Goal: Information Seeking & Learning: Learn about a topic

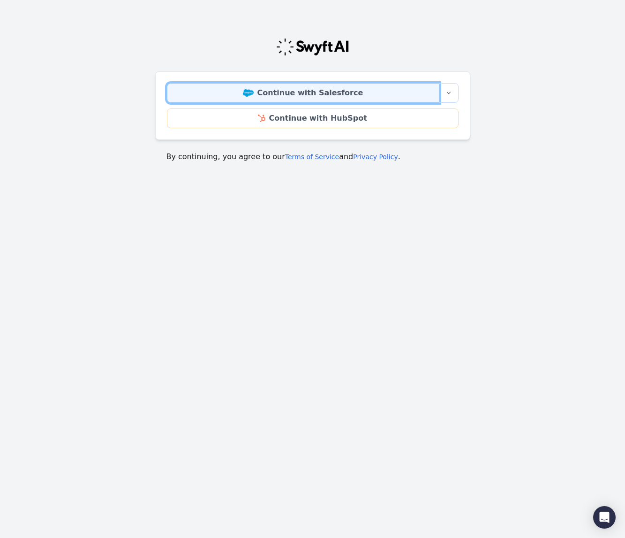
click at [307, 90] on link "Continue with Salesforce" at bounding box center [303, 93] width 273 height 20
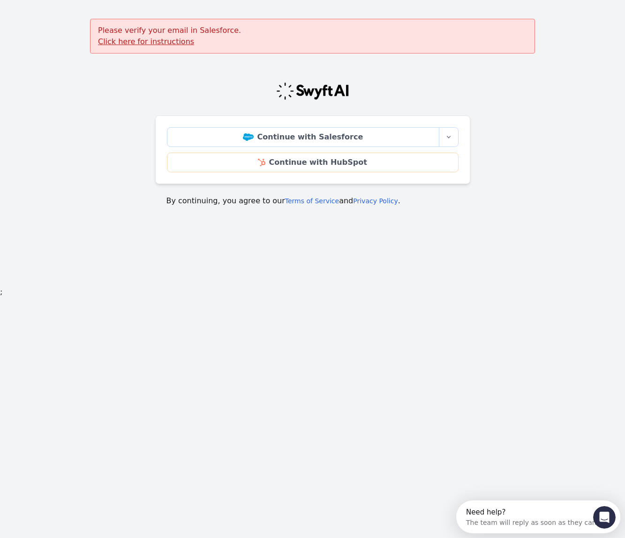
click at [154, 39] on u "Click here for instructions" at bounding box center [146, 41] width 96 height 9
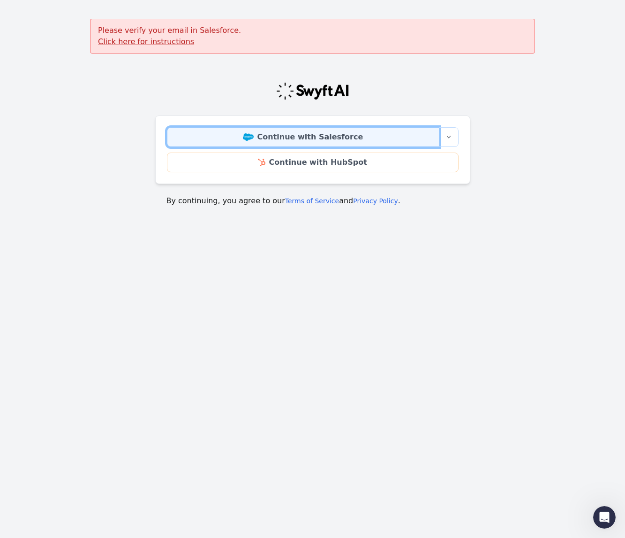
click at [339, 140] on link "Continue with Salesforce" at bounding box center [303, 137] width 273 height 20
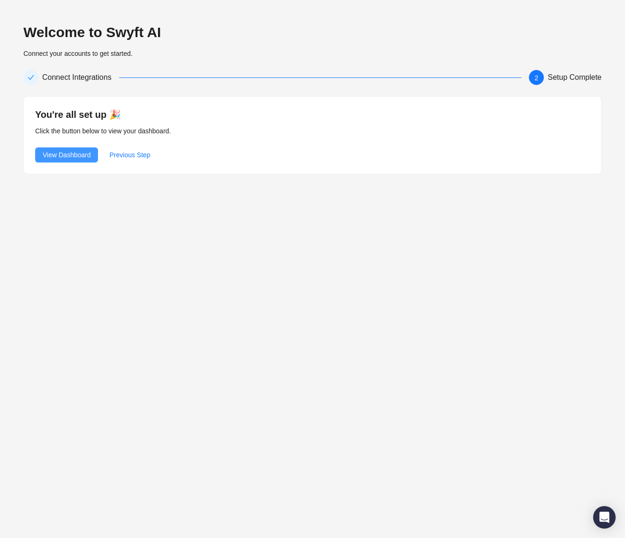
click at [66, 154] on span "View Dashboard" at bounding box center [67, 155] width 48 height 10
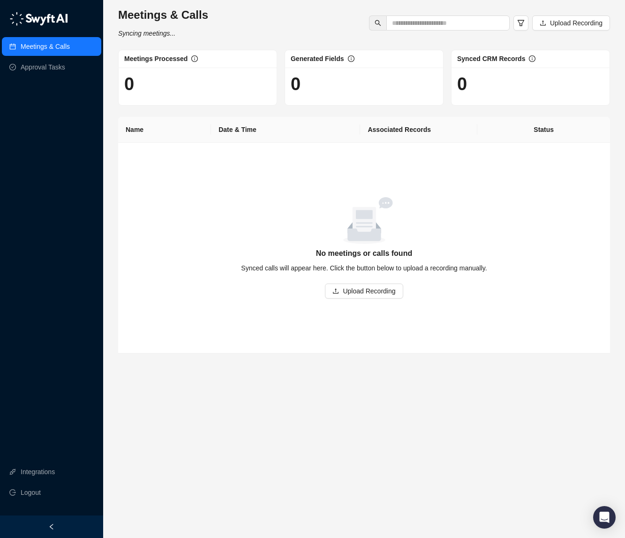
click at [271, 9] on div "Meetings & Calls Syncing meetings... Upload Recording" at bounding box center [364, 23] width 498 height 31
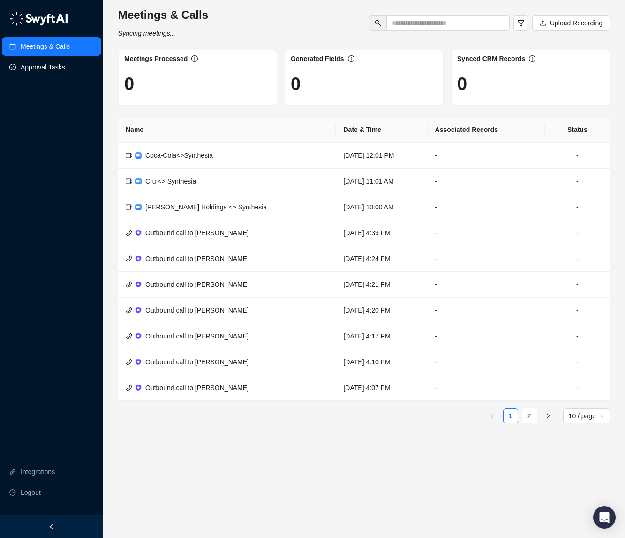
click at [52, 68] on link "Approval Tasks" at bounding box center [43, 67] width 45 height 19
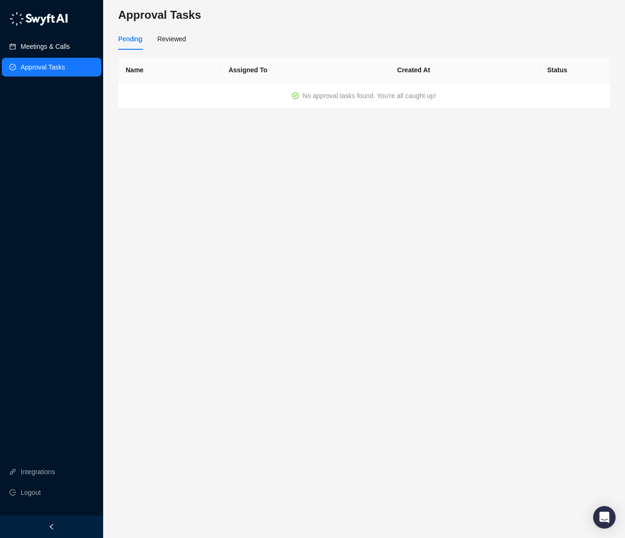
click at [53, 54] on link "Meetings & Calls" at bounding box center [45, 46] width 49 height 19
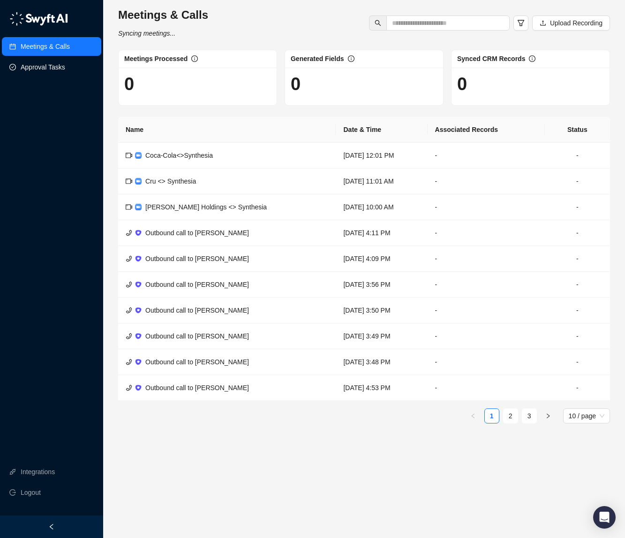
click at [56, 67] on link "Approval Tasks" at bounding box center [43, 67] width 45 height 19
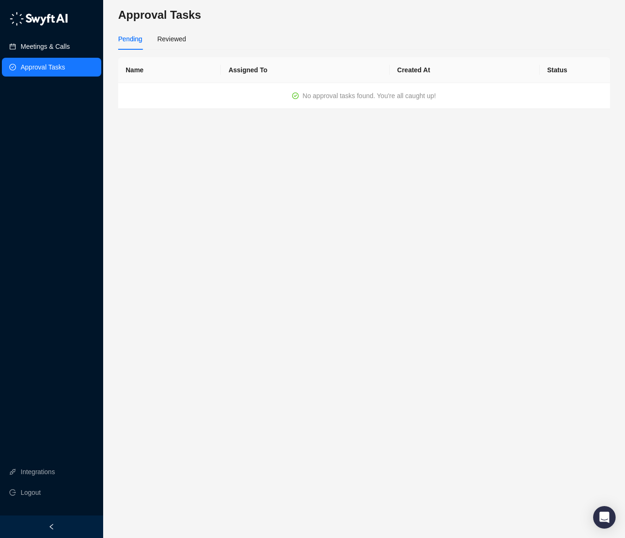
click at [59, 52] on link "Meetings & Calls" at bounding box center [45, 46] width 49 height 19
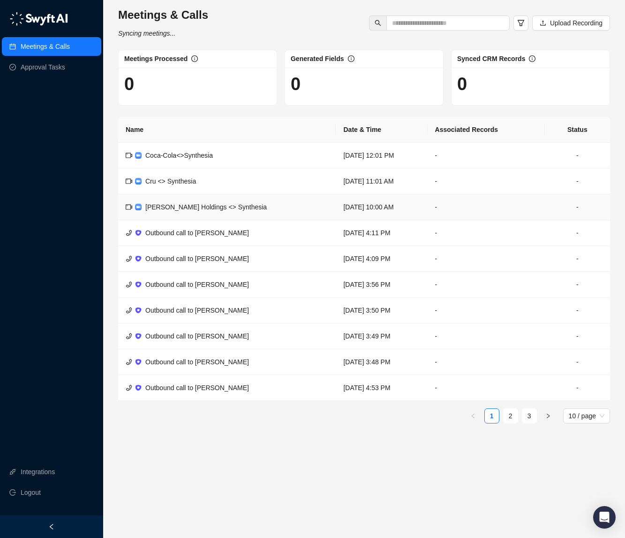
click at [205, 204] on span "Marmon Holdings <> Synthesia" at bounding box center [205, 207] width 121 height 8
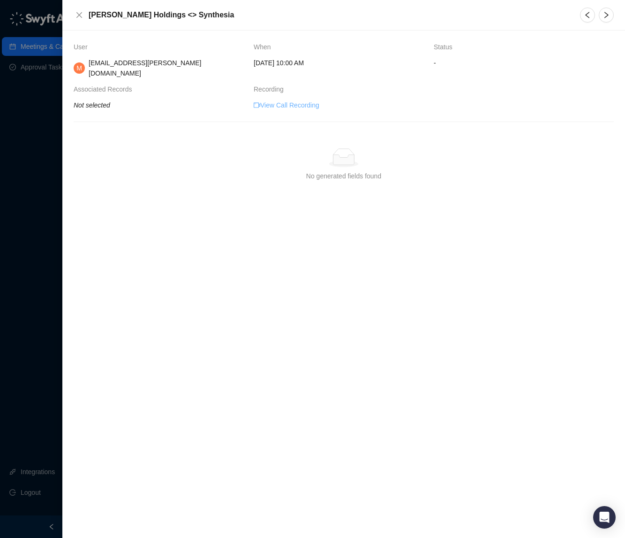
click at [302, 100] on link "View Call Recording" at bounding box center [287, 105] width 66 height 10
click at [77, 16] on icon "close" at bounding box center [80, 15] width 8 height 8
